Goal: Task Accomplishment & Management: Use online tool/utility

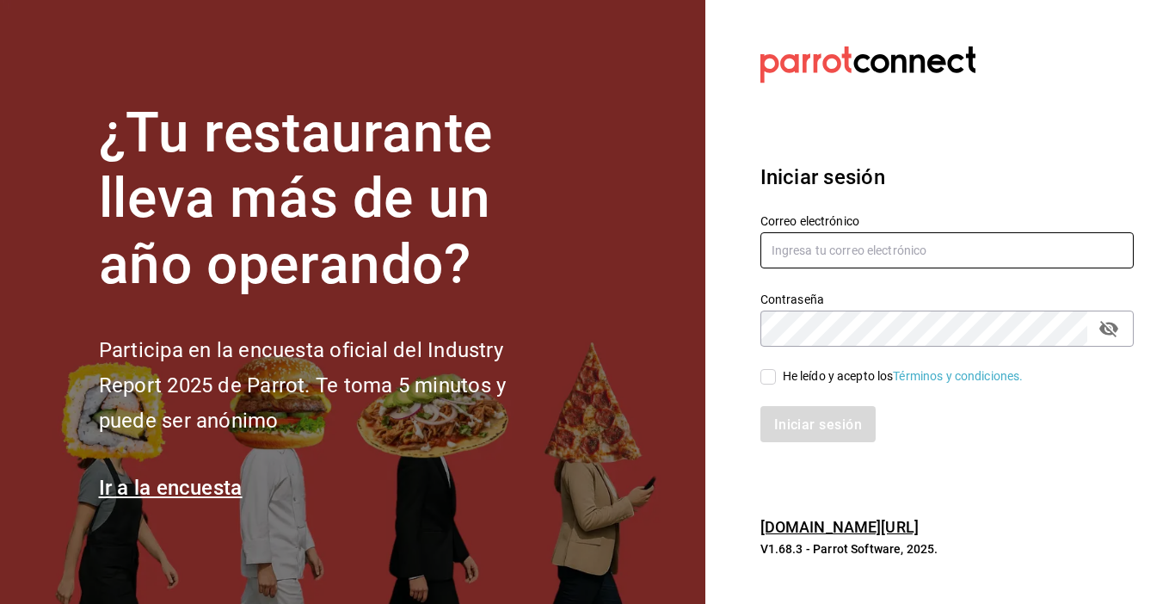
click at [808, 236] on input "text" at bounding box center [946, 250] width 373 height 36
type input "[EMAIL_ADDRESS][PERSON_NAME][PERSON_NAME][DOMAIN_NAME]"
click at [771, 377] on input "He leído y acepto los Términos y condiciones." at bounding box center [767, 376] width 15 height 15
checkbox input "true"
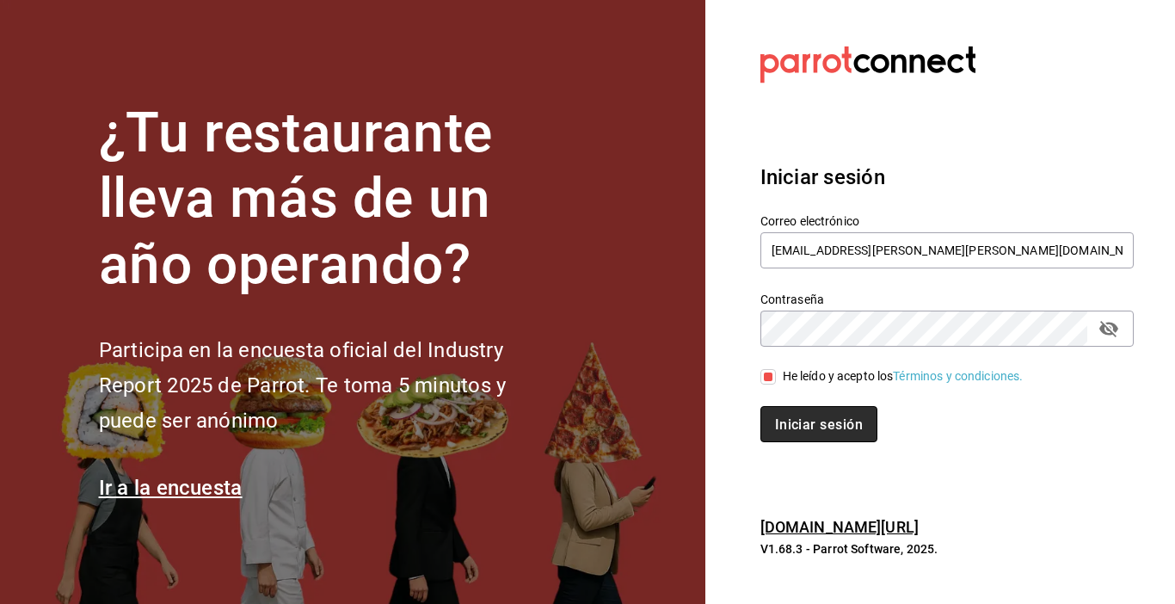
click at [795, 416] on font "Iniciar sesión" at bounding box center [819, 424] width 88 height 16
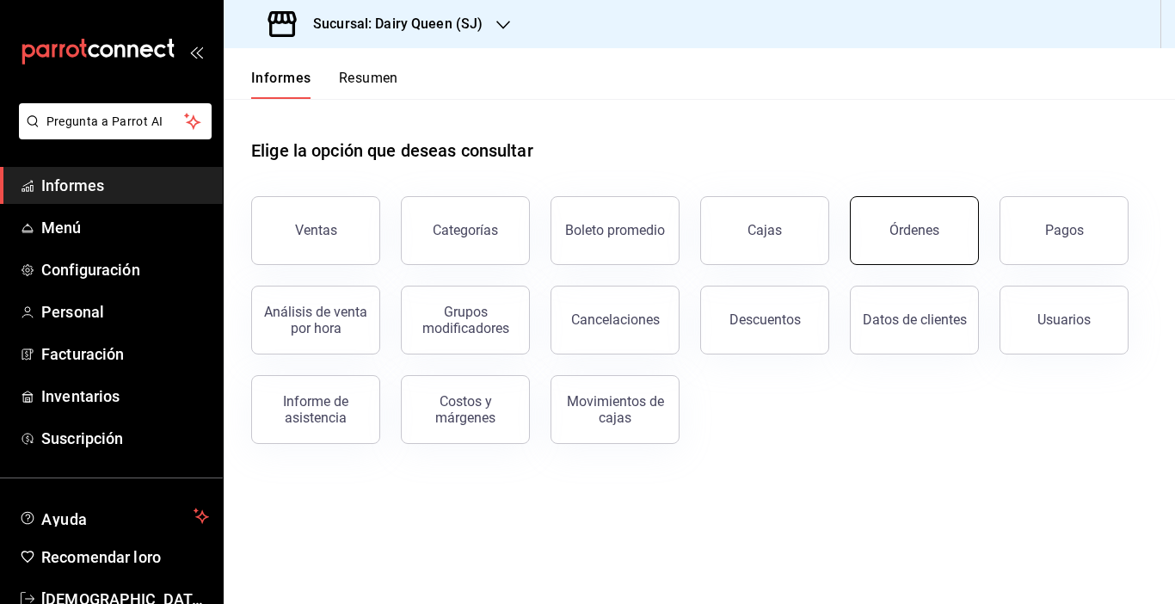
click at [905, 249] on button "Órdenes" at bounding box center [914, 230] width 129 height 69
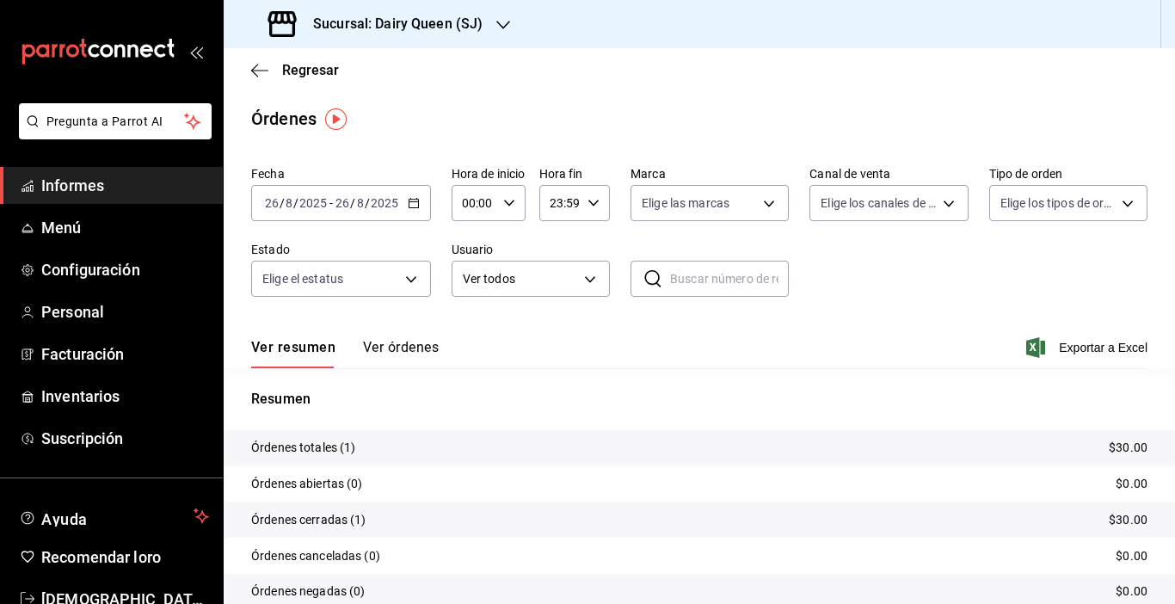
click at [412, 205] on icon "button" at bounding box center [414, 203] width 12 height 12
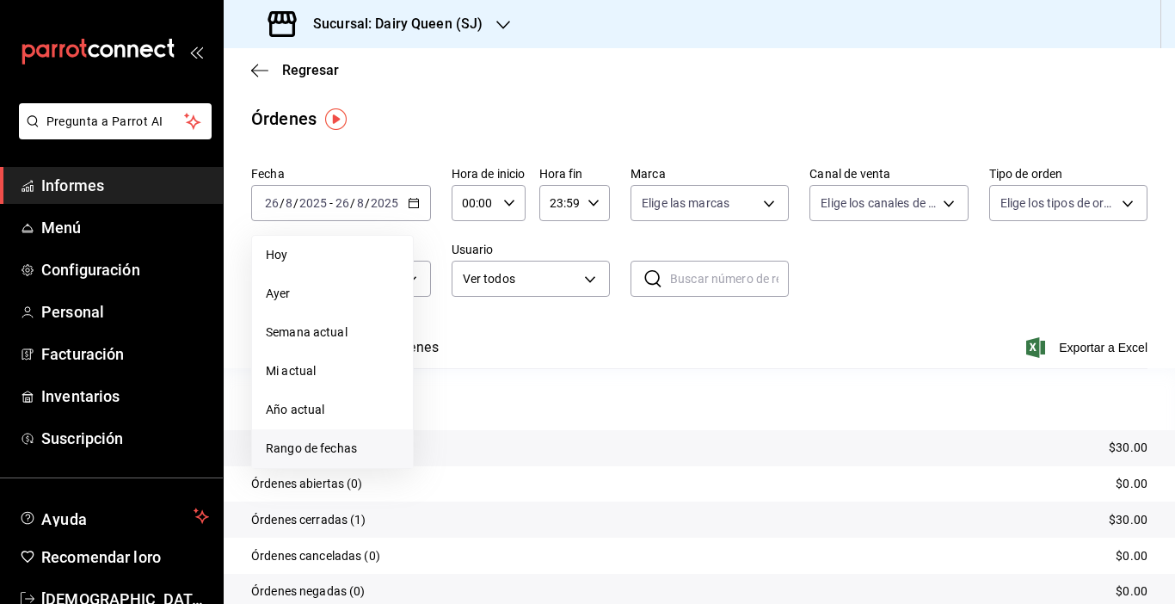
click at [311, 451] on font "Rango de fechas" at bounding box center [311, 448] width 91 height 14
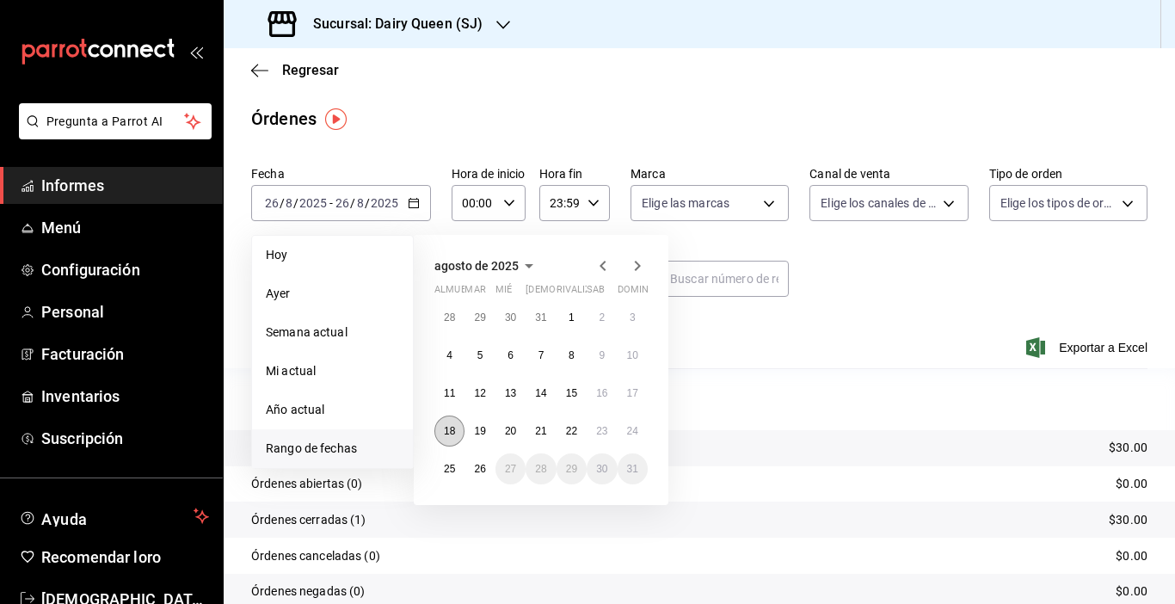
click at [452, 426] on font "18" at bounding box center [449, 431] width 11 height 12
click at [627, 427] on font "24" at bounding box center [632, 431] width 11 height 12
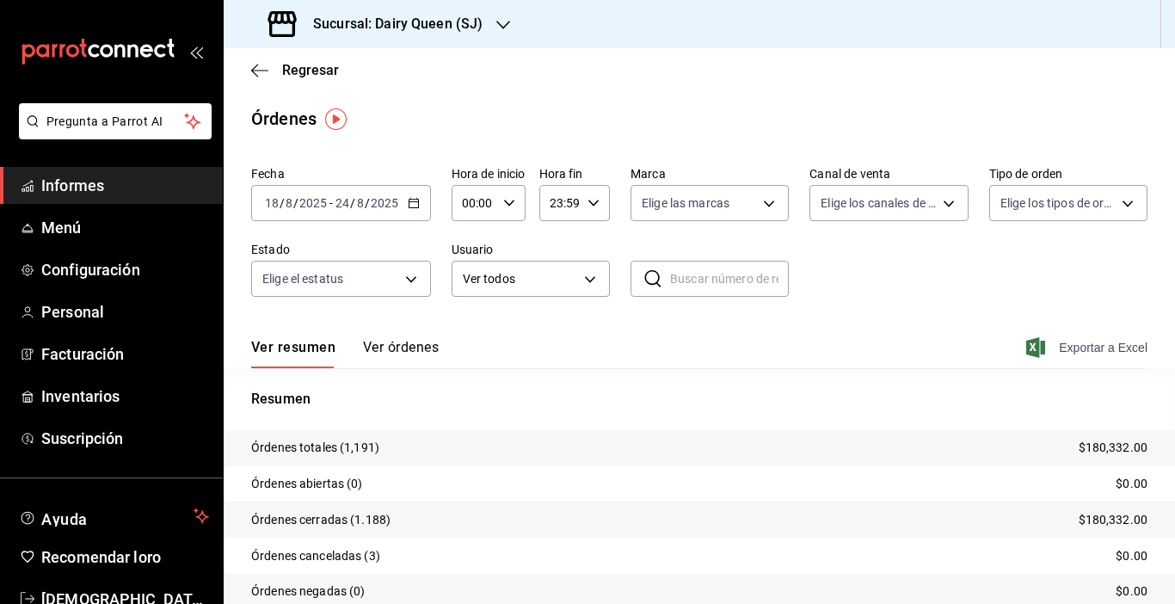
click at [1052, 337] on span "Exportar a Excel" at bounding box center [1088, 347] width 118 height 21
click at [478, 26] on font "Sucursal: Dairy Queen (SJ)" at bounding box center [397, 23] width 169 height 16
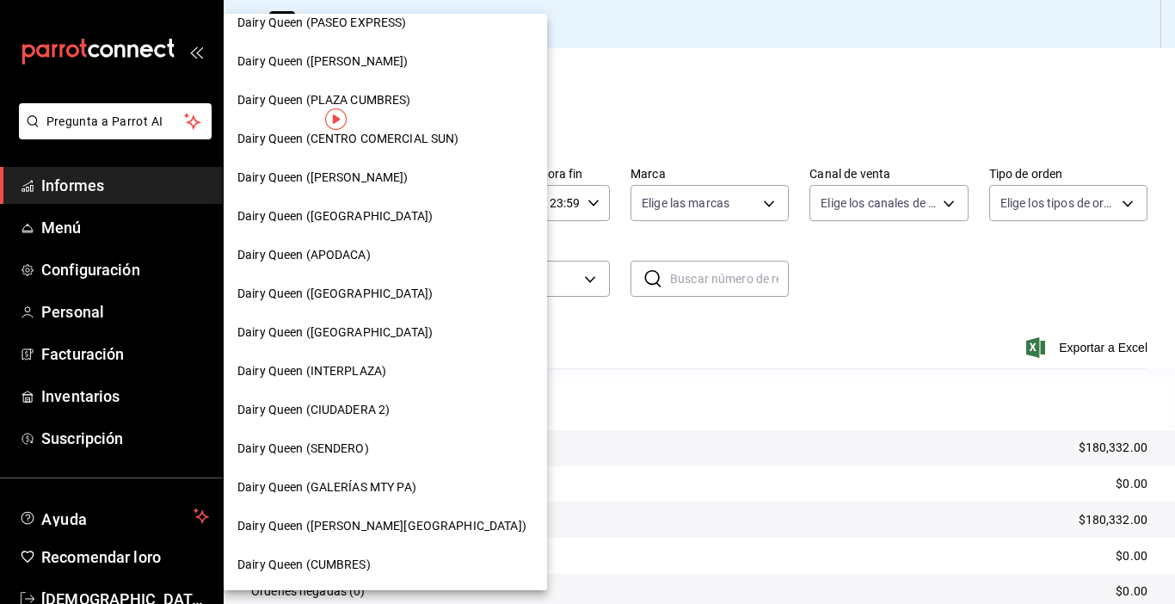
scroll to position [139, 0]
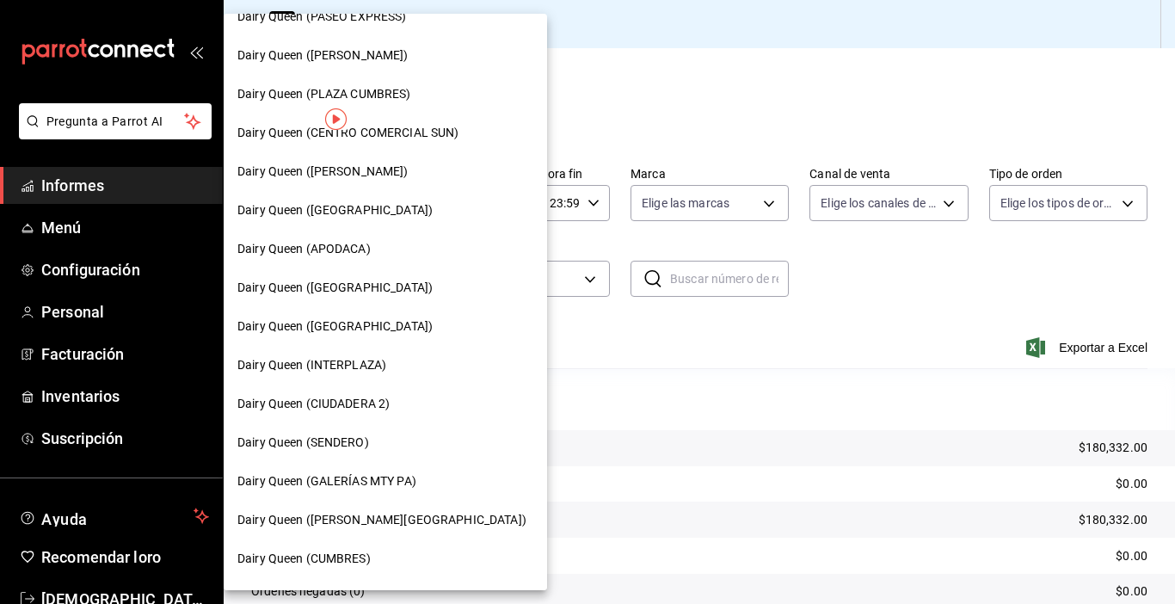
click at [384, 170] on font "Dairy Queen (Rómulo Garza)" at bounding box center [322, 171] width 171 height 14
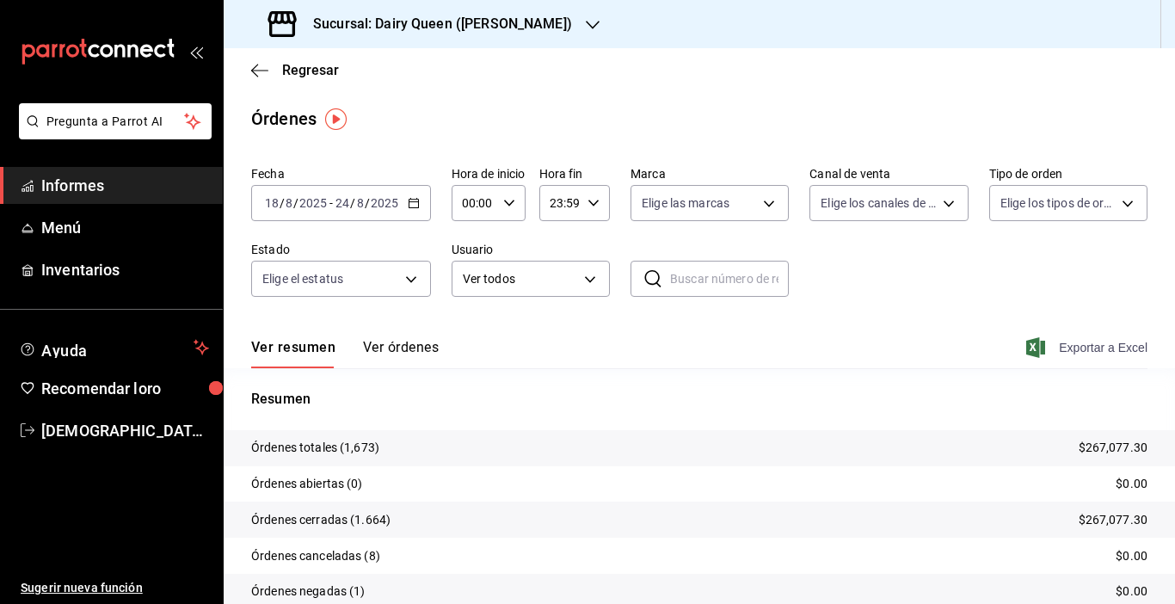
click at [1062, 345] on font "Exportar a Excel" at bounding box center [1103, 348] width 89 height 14
click at [564, 28] on div "Sucursal: Dairy Queen (Rómulo Garza)" at bounding box center [421, 24] width 369 height 48
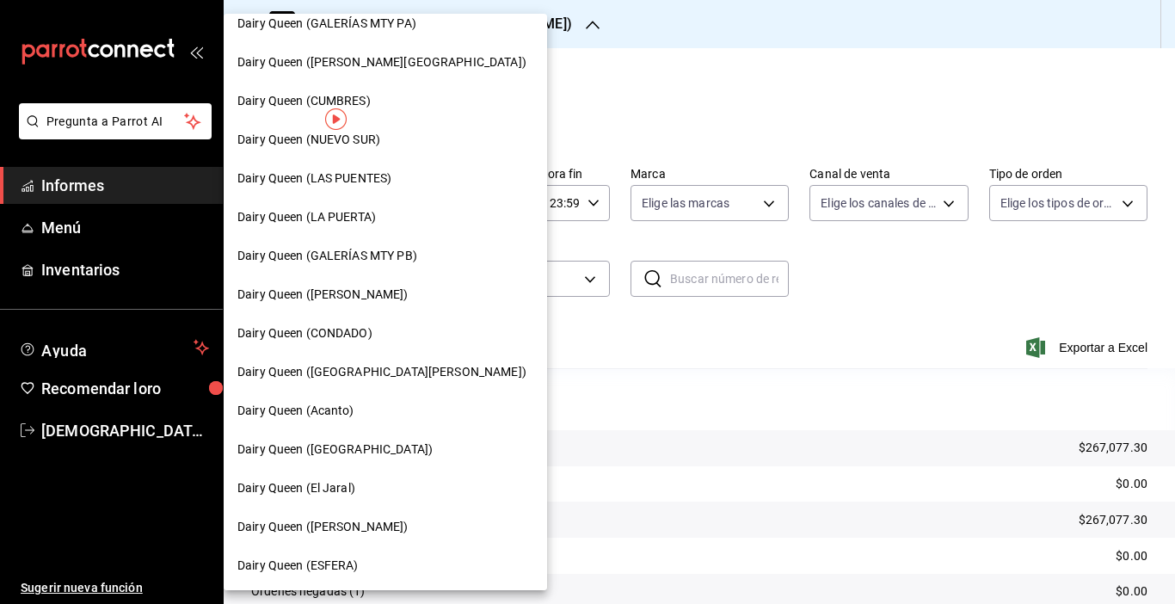
scroll to position [599, 0]
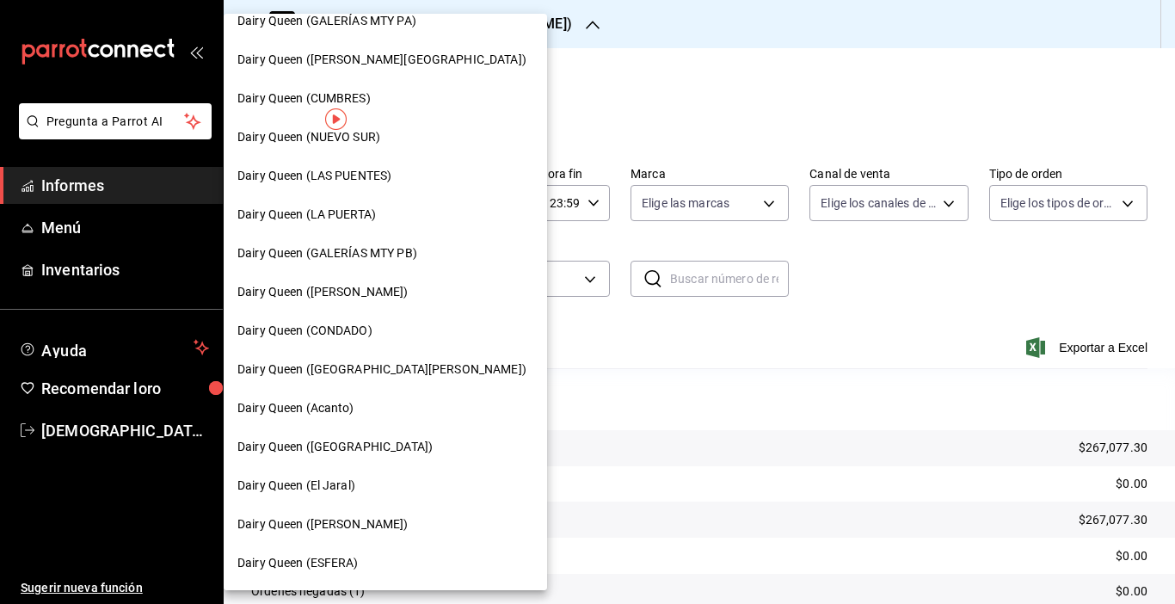
click at [454, 370] on font "Dairy Queen (PLAZA FIESTA SAN AGUSTÍN)" at bounding box center [381, 369] width 289 height 14
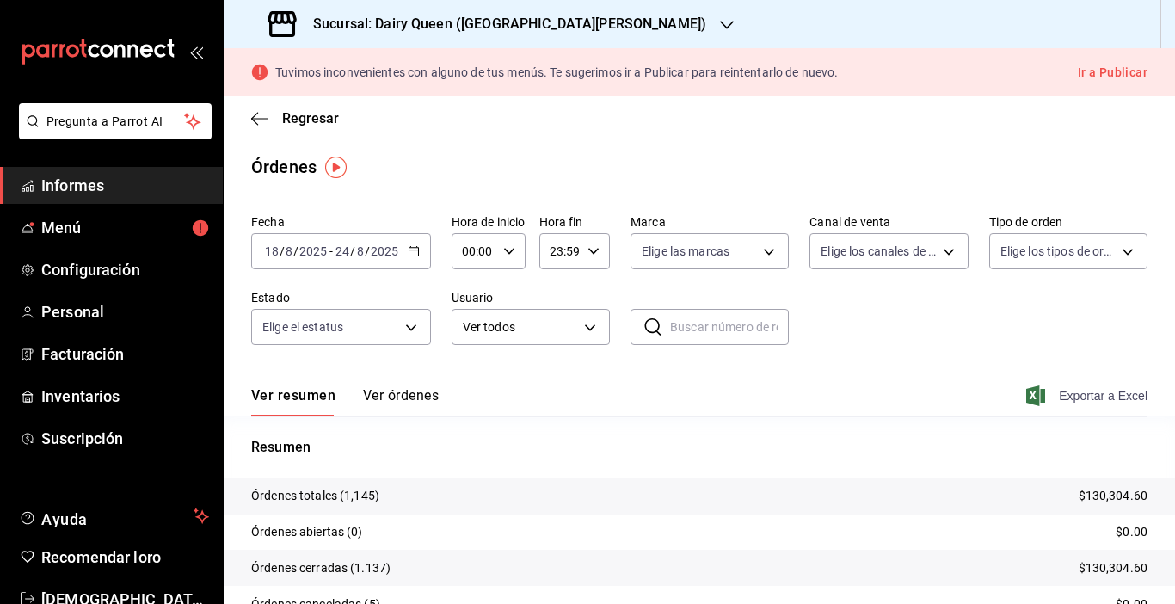
click at [1061, 400] on font "Exportar a Excel" at bounding box center [1103, 396] width 89 height 14
click at [555, 26] on font "Sucursal: Dairy Queen (PLAZA FIESTA SAN AGUSTÍN)" at bounding box center [509, 23] width 393 height 16
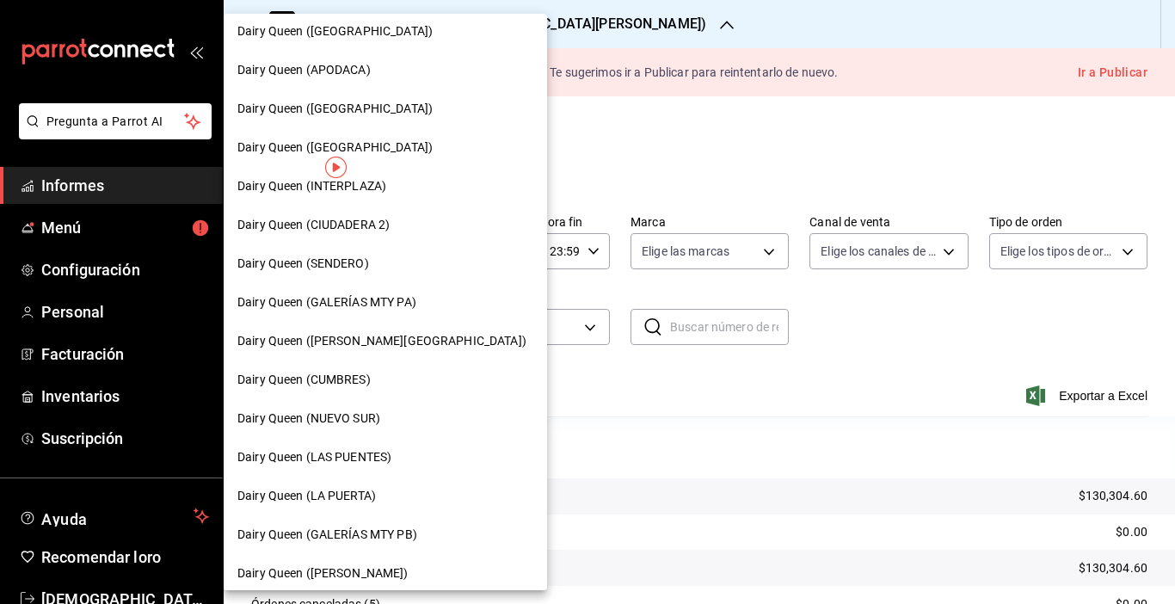
scroll to position [322, 0]
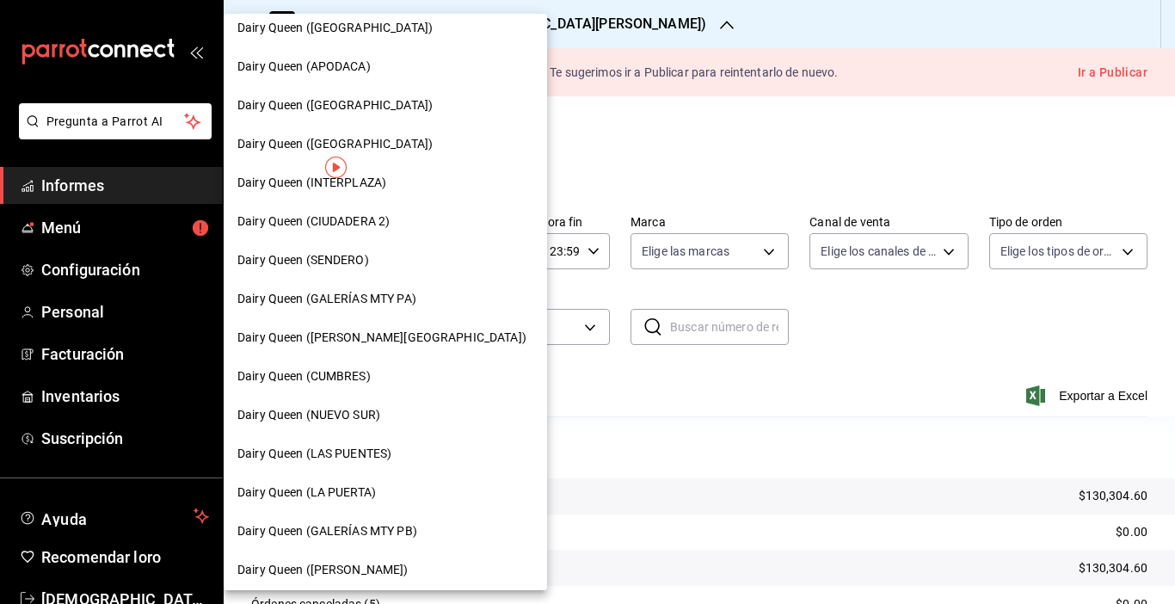
click at [371, 408] on font "Dairy Queen (NUEVO SUR)" at bounding box center [308, 415] width 143 height 14
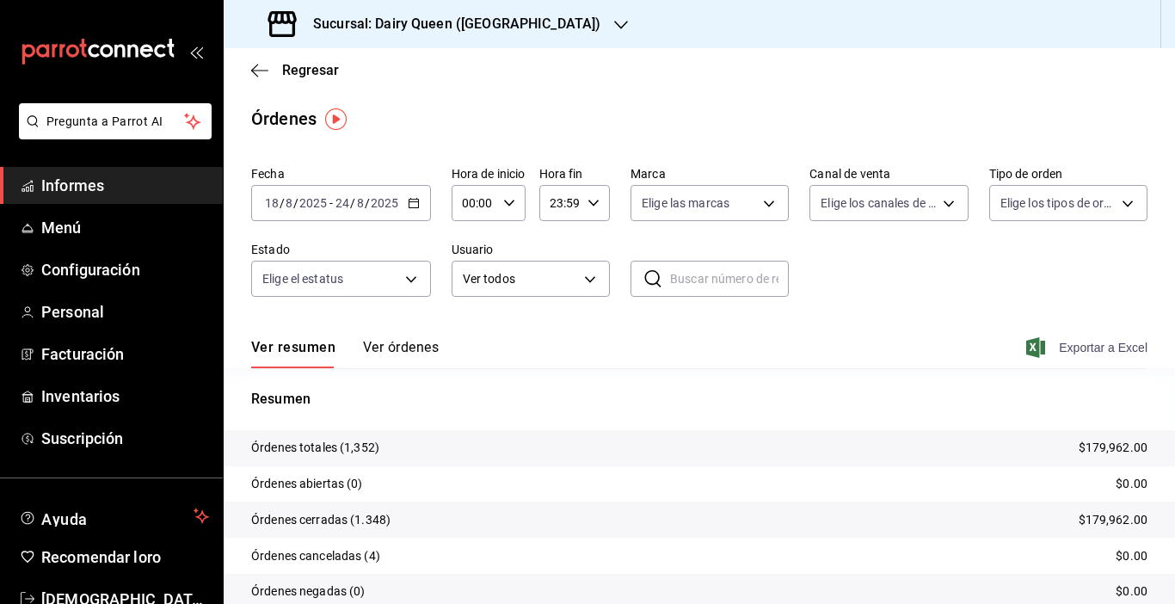
click at [1066, 353] on font "Exportar a Excel" at bounding box center [1103, 348] width 89 height 14
click at [614, 32] on div at bounding box center [621, 24] width 14 height 18
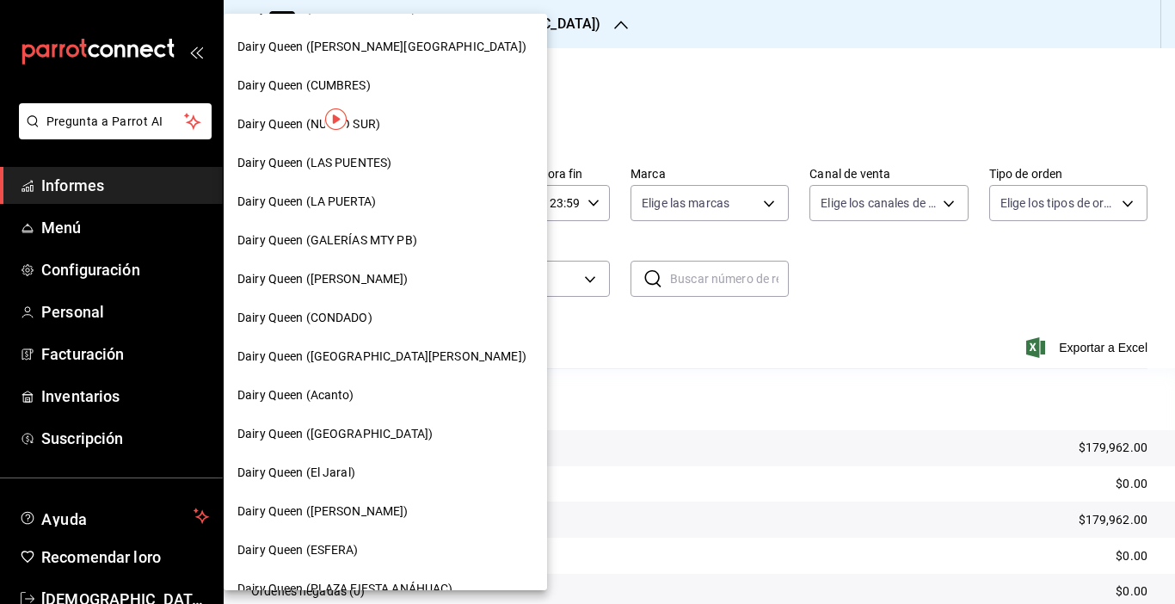
scroll to position [637, 0]
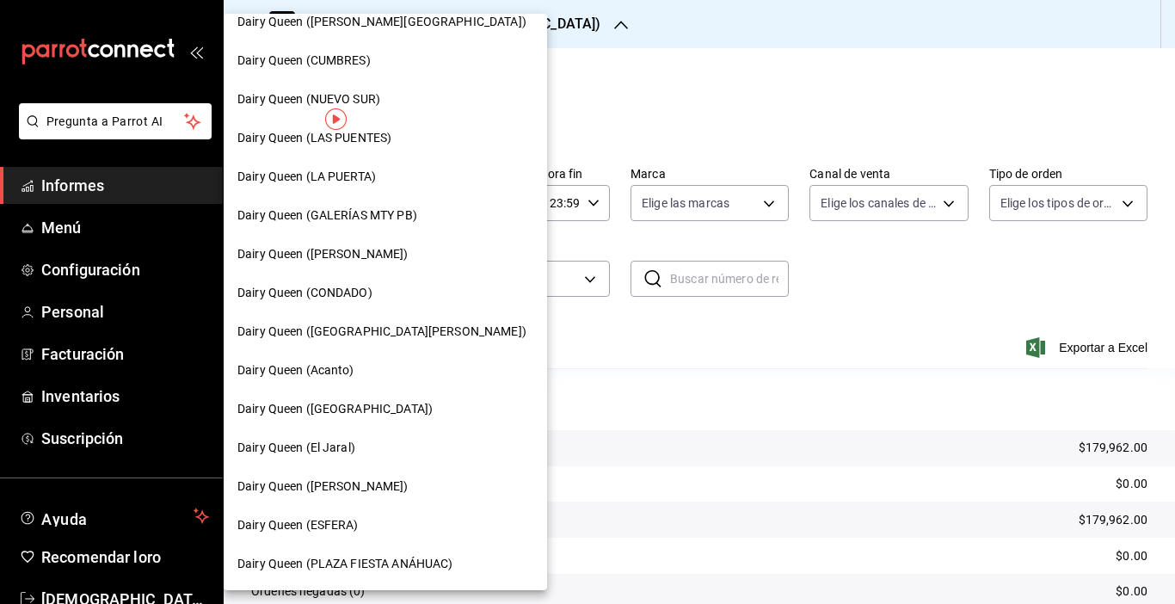
click at [385, 27] on div "Dairy Queen (VALLE ALTO)" at bounding box center [385, 22] width 296 height 18
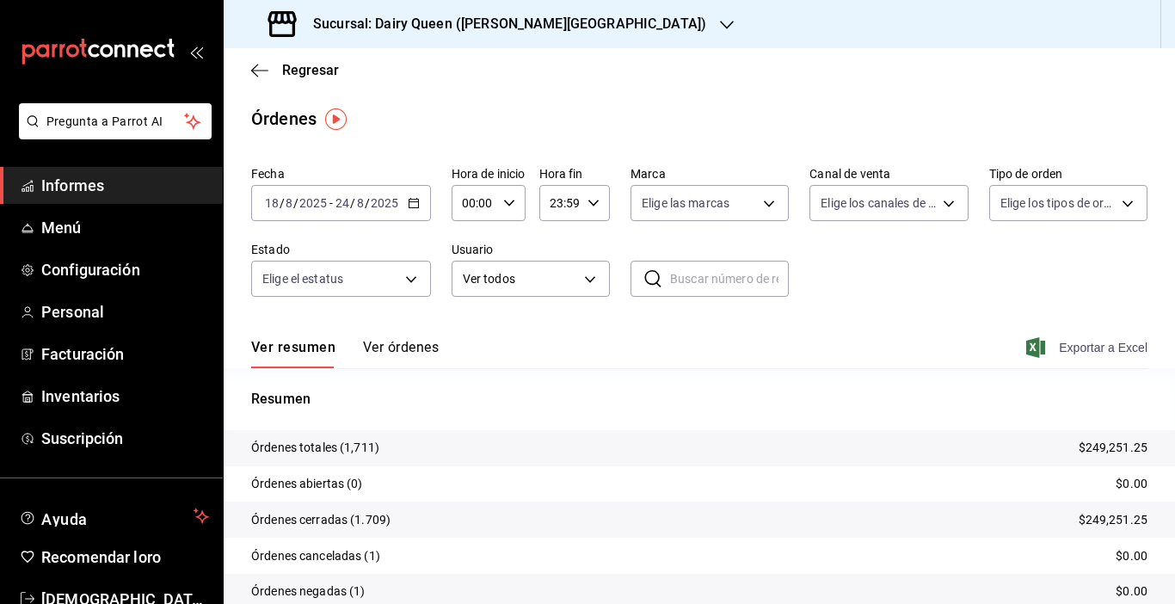
click at [1059, 346] on font "Exportar a Excel" at bounding box center [1103, 348] width 89 height 14
click at [534, 30] on font "Sucursal: Dairy Queen (VALLE ALTO)" at bounding box center [509, 23] width 393 height 16
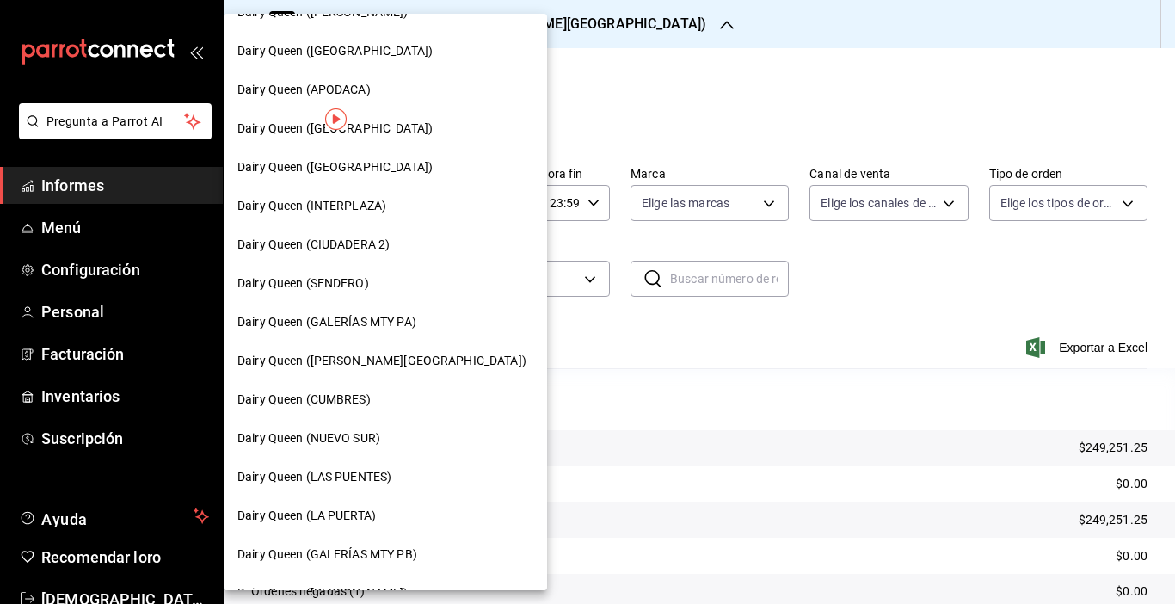
scroll to position [333, 0]
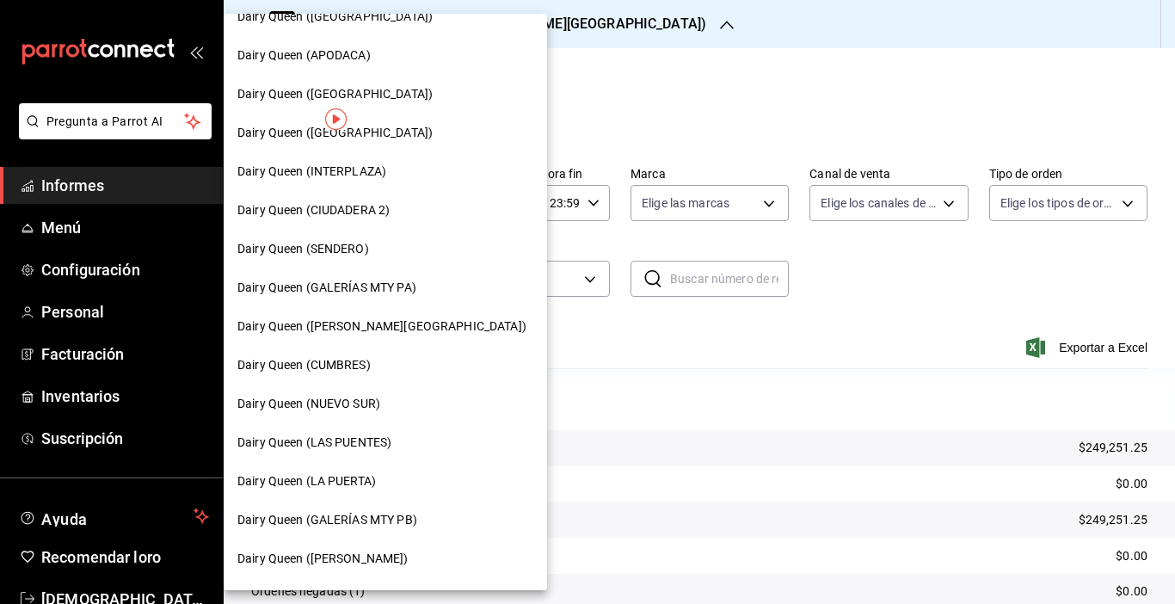
click at [384, 441] on font "Dairy Queen (LAS PUENTES)" at bounding box center [314, 442] width 154 height 14
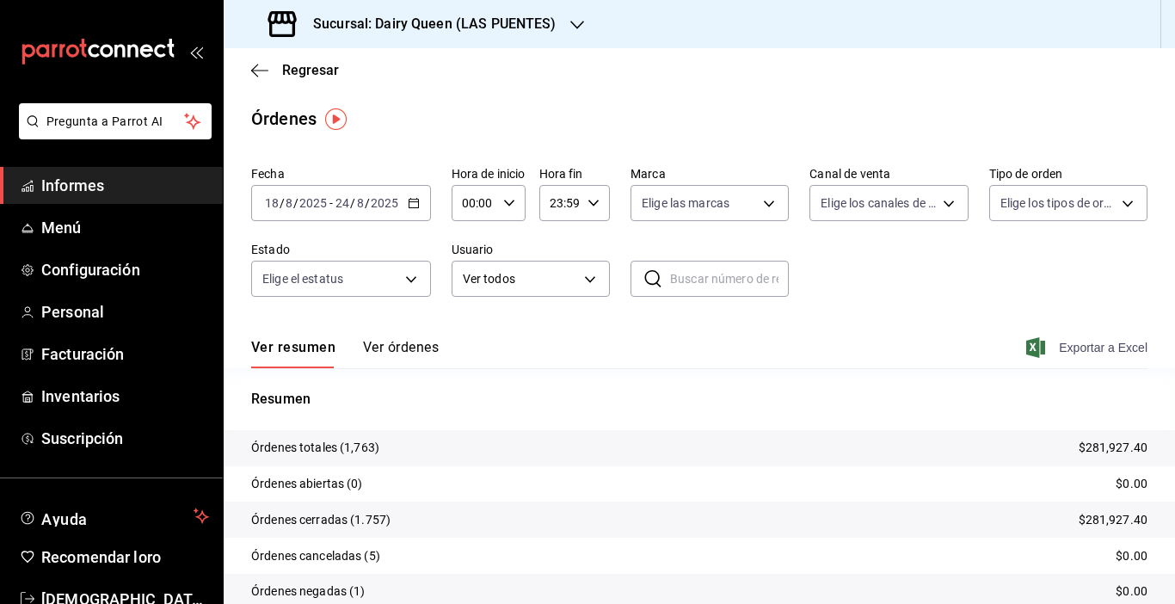
click at [1059, 351] on font "Exportar a Excel" at bounding box center [1103, 348] width 89 height 14
click at [523, 10] on div "Sucursal: Dairy Queen (LAS PUENTES)" at bounding box center [413, 24] width 353 height 48
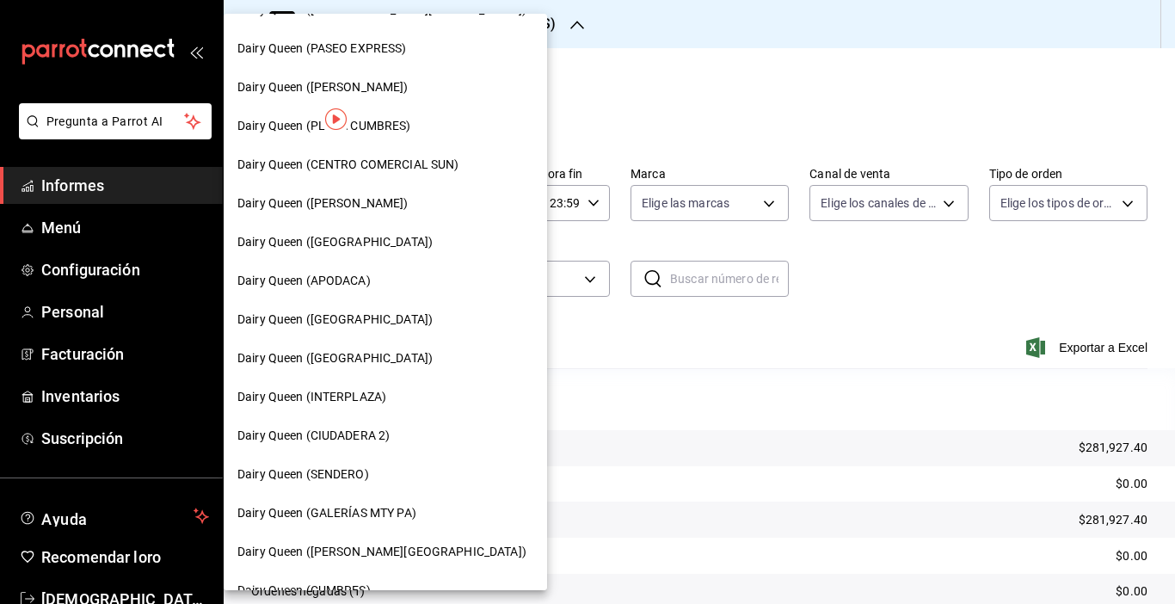
scroll to position [119, 0]
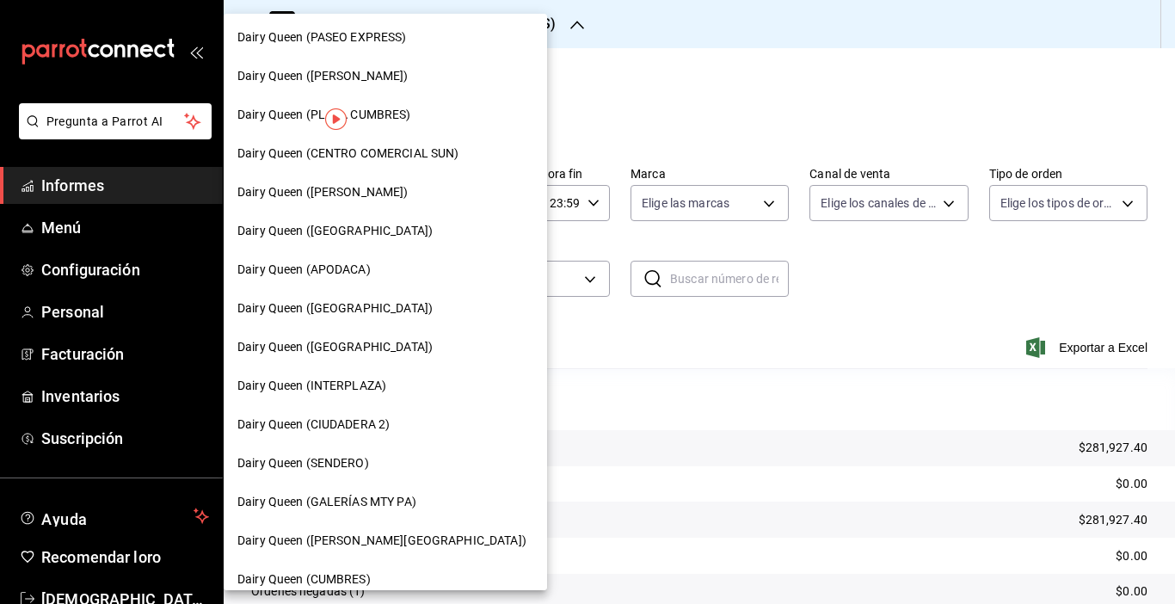
click at [352, 462] on font "Dairy Queen (SENDERO)" at bounding box center [303, 463] width 132 height 14
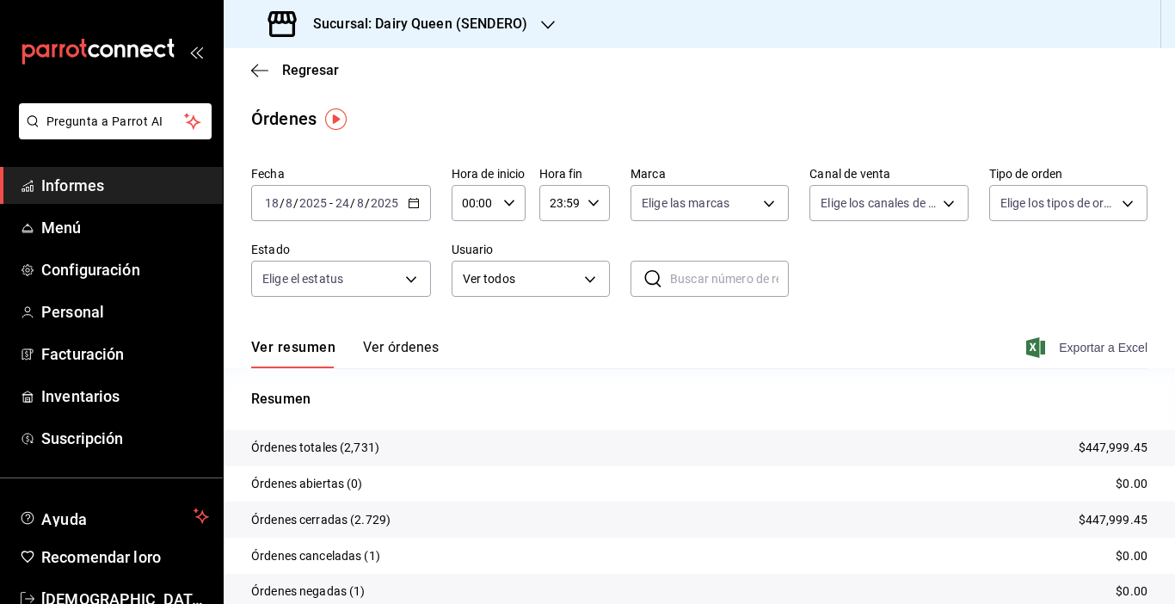
click at [1059, 357] on span "Exportar a Excel" at bounding box center [1088, 347] width 118 height 21
click at [543, 26] on icon "button" at bounding box center [548, 25] width 14 height 14
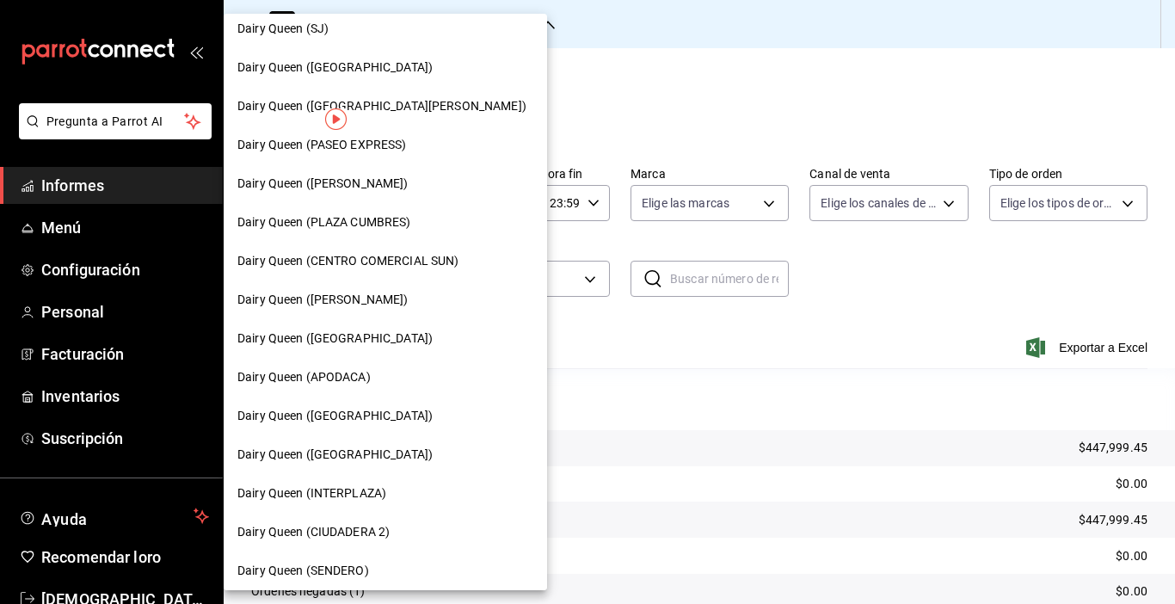
scroll to position [8, 0]
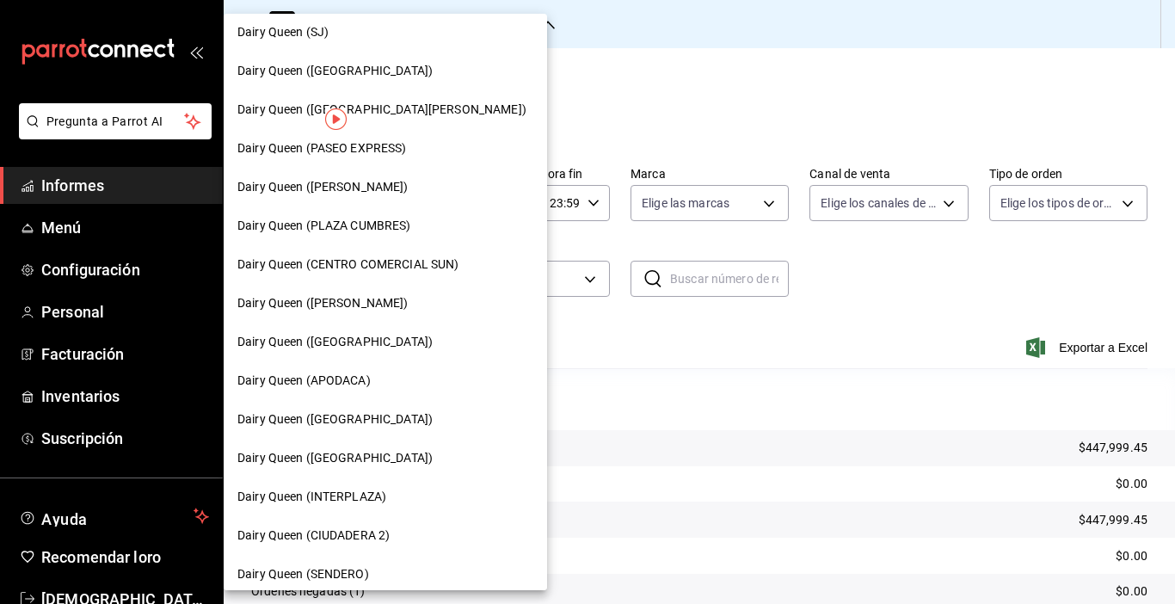
click at [419, 182] on div "Dairy Queen (Citadina Escobedo)" at bounding box center [385, 187] width 296 height 18
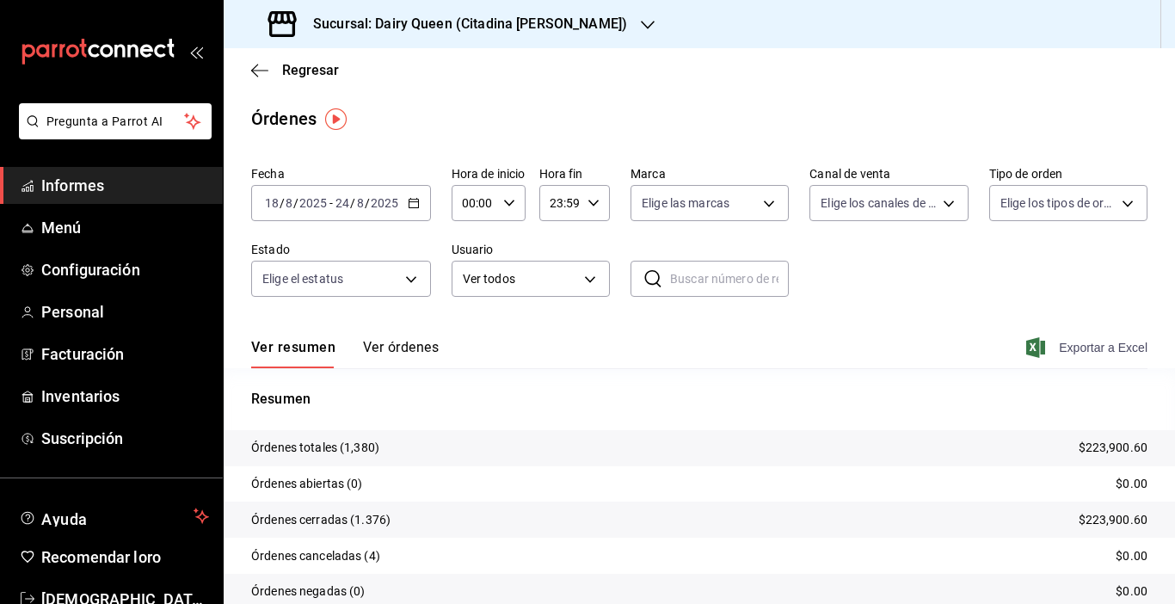
click at [1090, 356] on span "Exportar a Excel" at bounding box center [1088, 347] width 118 height 21
